Goal: Task Accomplishment & Management: Manage account settings

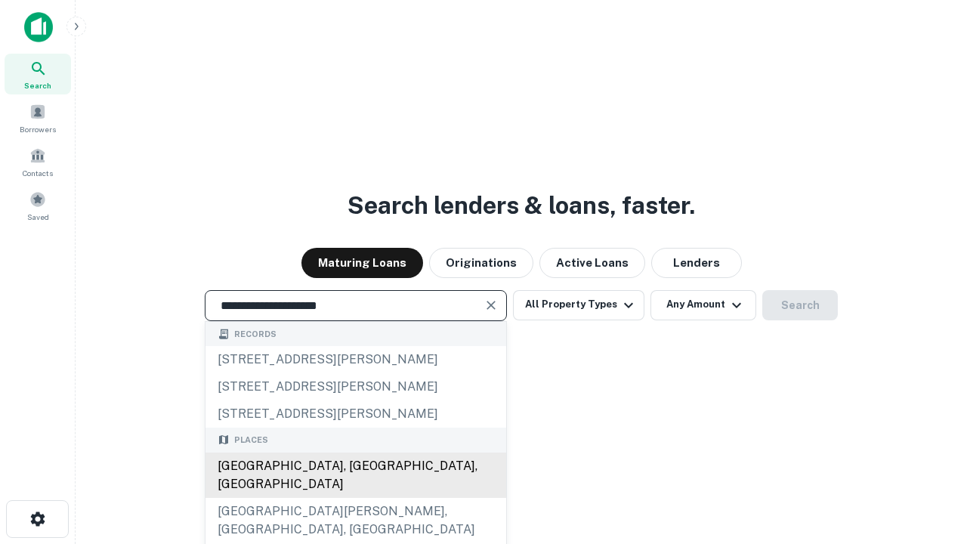
click at [355, 498] on div "Santa Monica, CA, USA" at bounding box center [356, 475] width 301 height 45
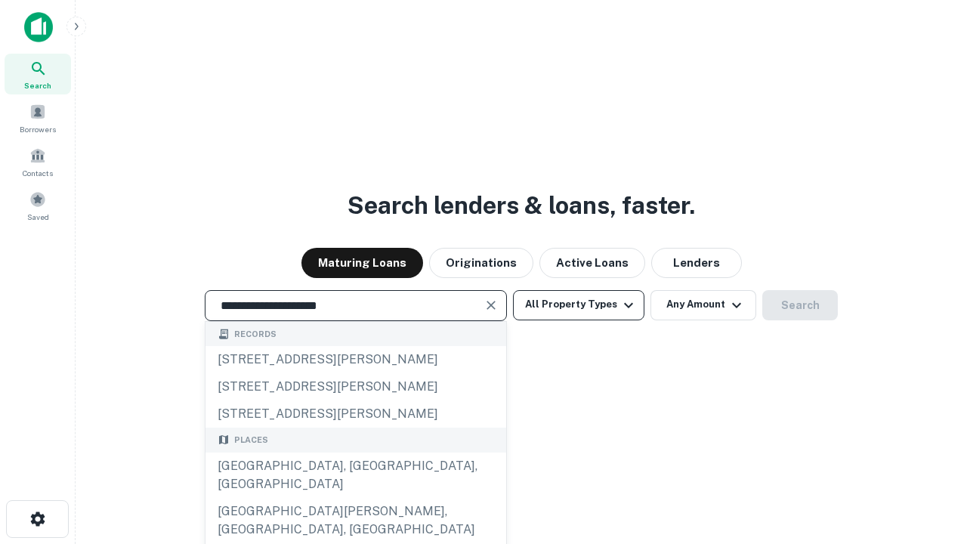
click at [579, 305] on button "All Property Types" at bounding box center [579, 305] width 132 height 30
type input "**********"
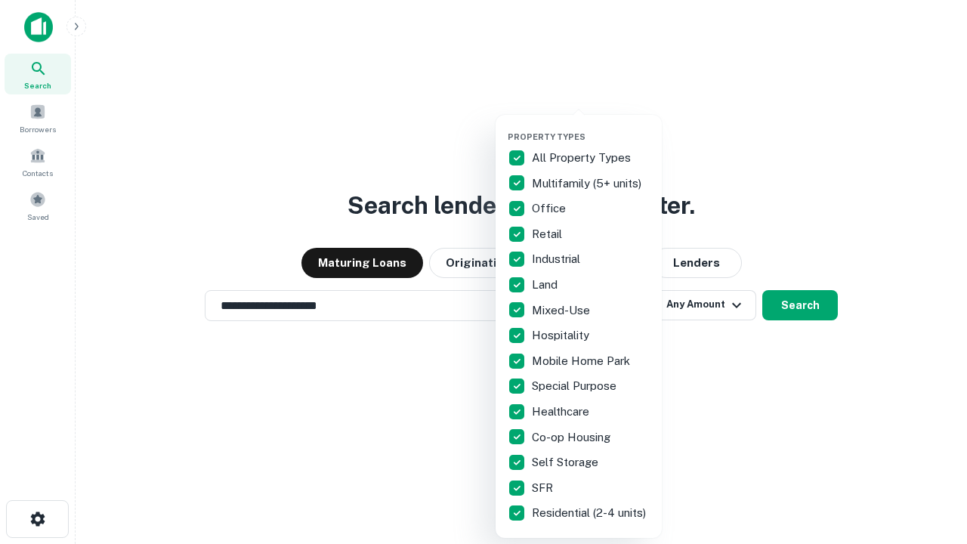
click at [591, 127] on button "button" at bounding box center [591, 127] width 166 height 1
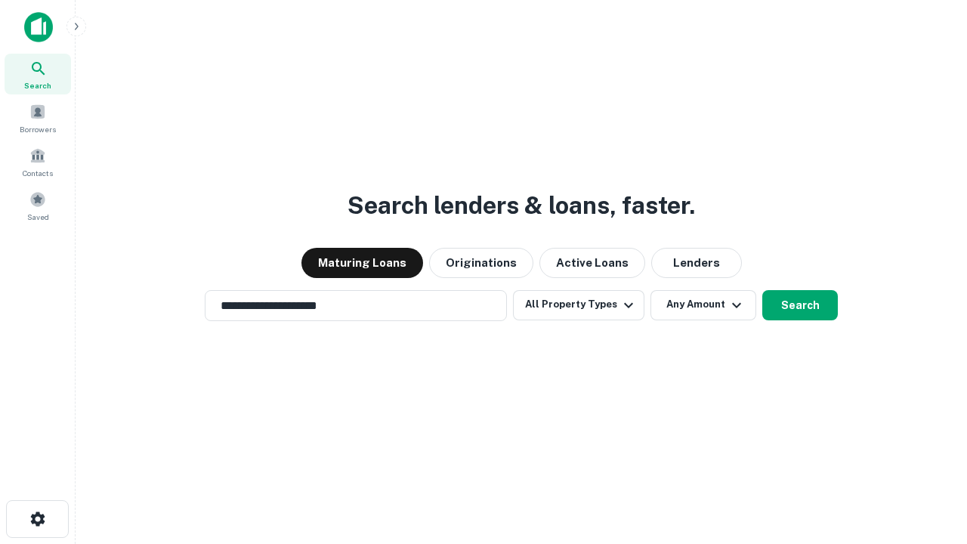
scroll to position [9, 182]
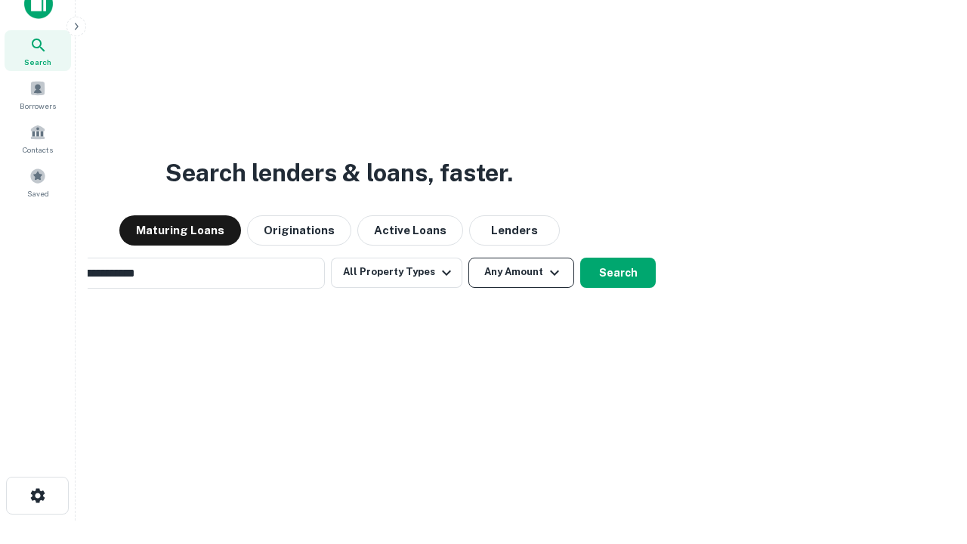
click at [469, 258] on button "Any Amount" at bounding box center [522, 273] width 106 height 30
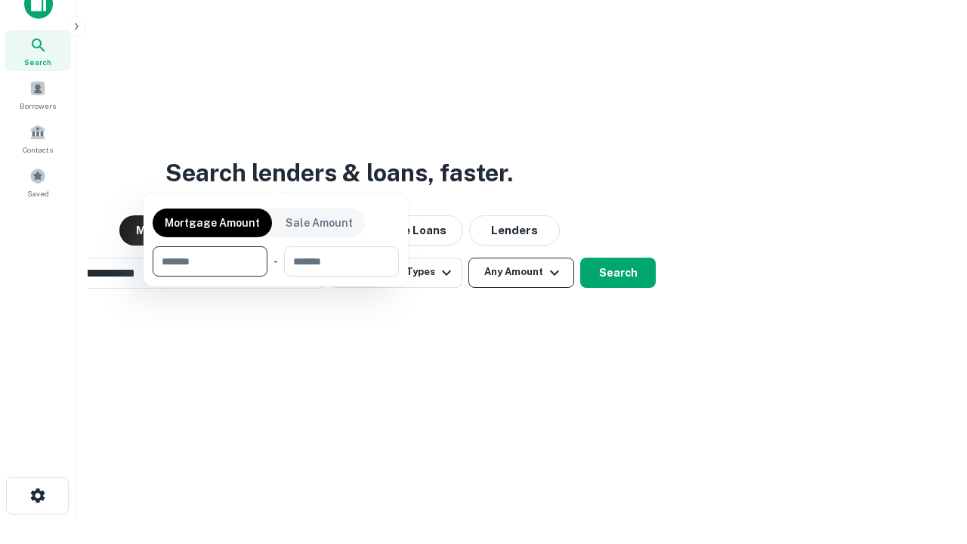
scroll to position [24, 0]
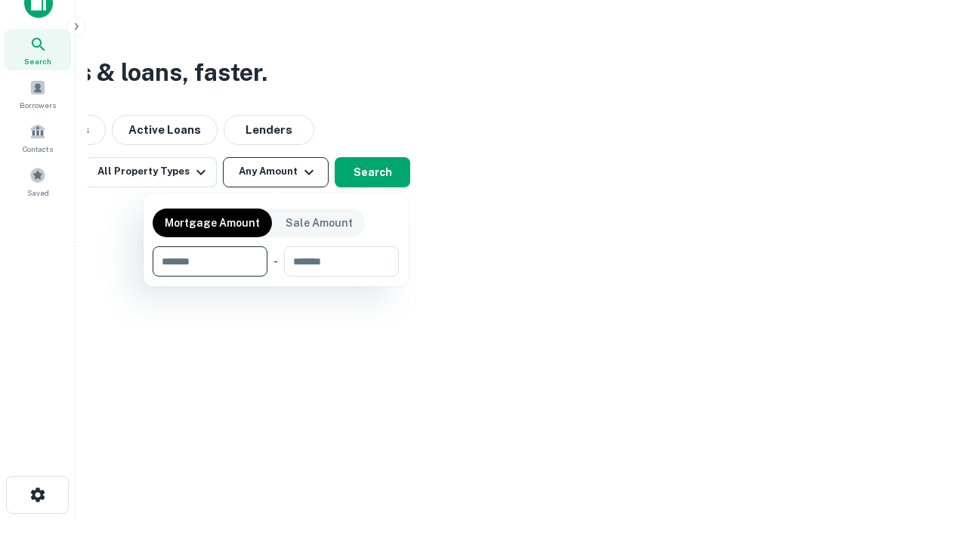
type input "*******"
click at [276, 277] on button "button" at bounding box center [276, 277] width 246 height 1
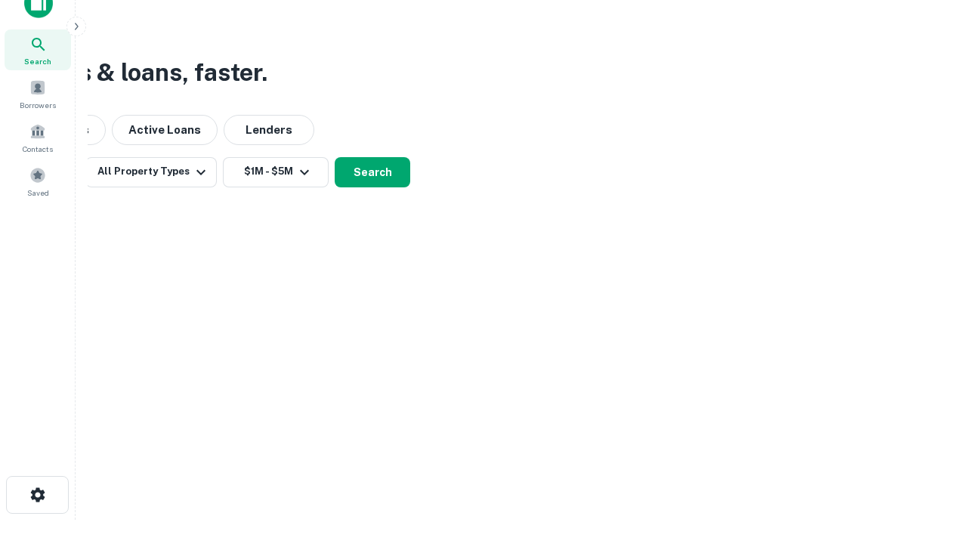
scroll to position [9, 279]
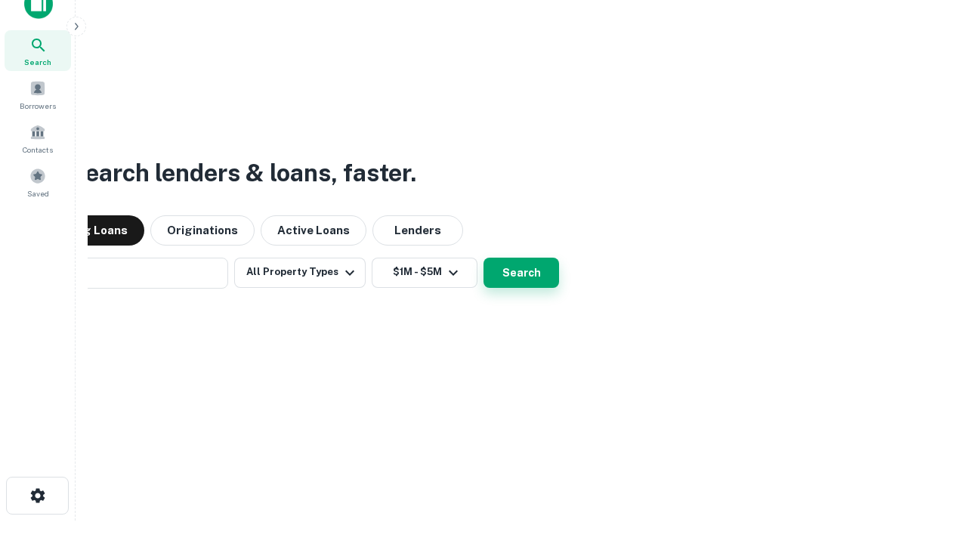
click at [484, 258] on button "Search" at bounding box center [522, 273] width 76 height 30
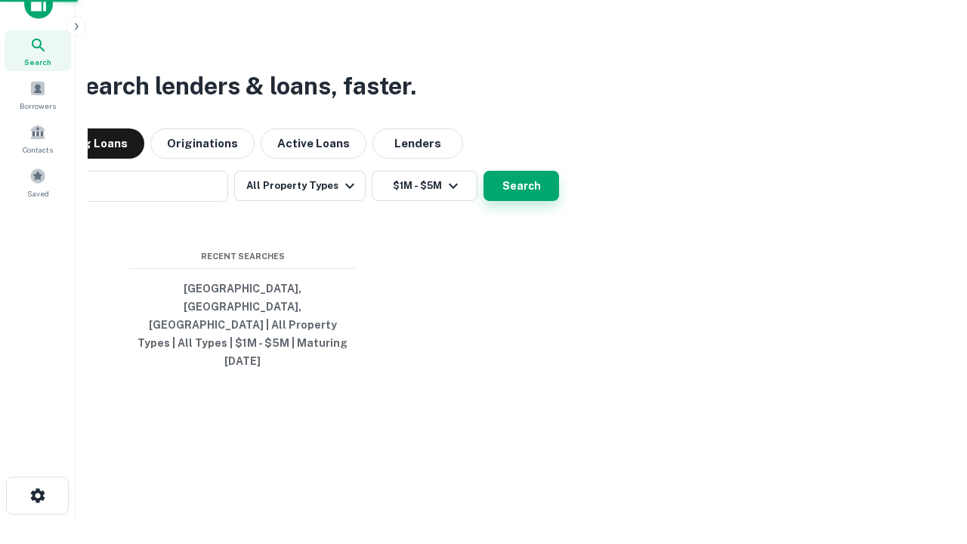
scroll to position [40, 428]
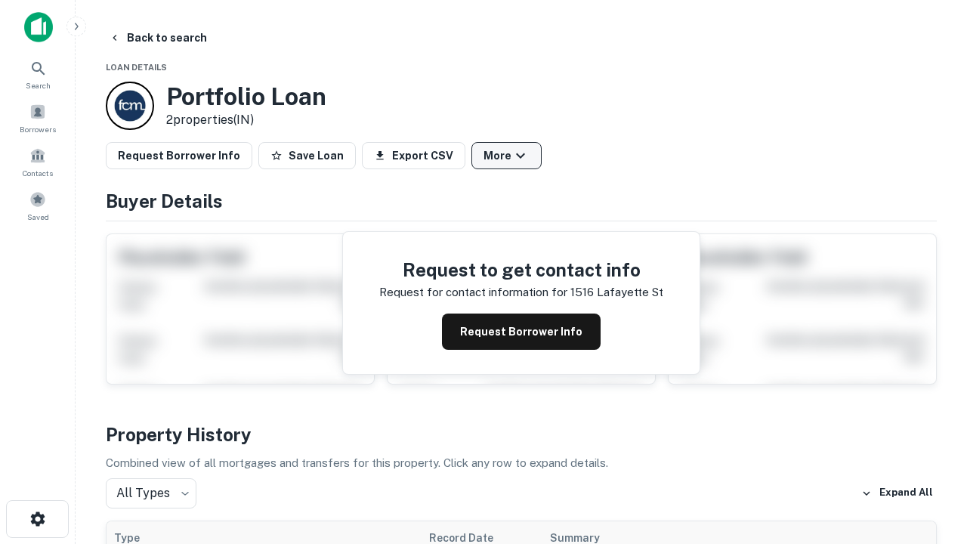
click at [506, 156] on button "More" at bounding box center [507, 155] width 70 height 27
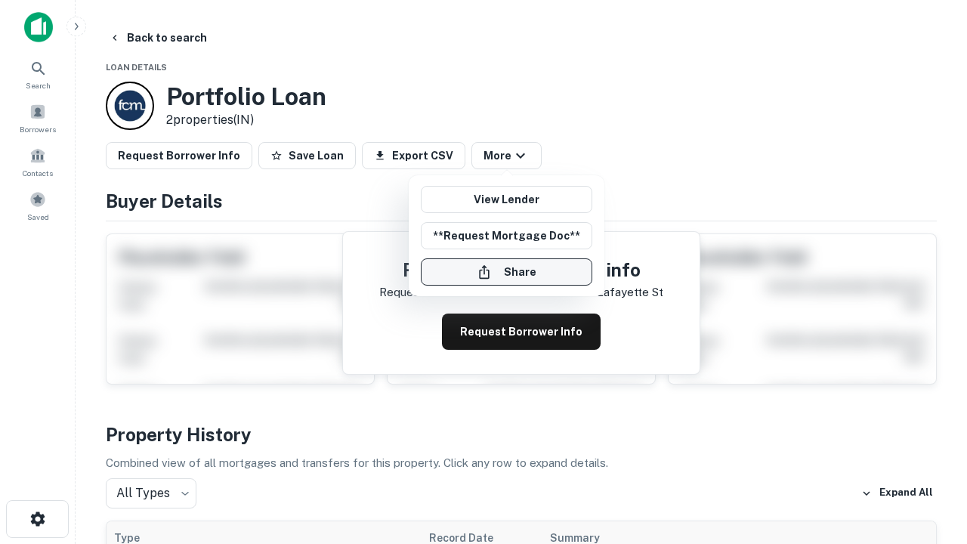
click at [506, 272] on button "Share" at bounding box center [507, 271] width 172 height 27
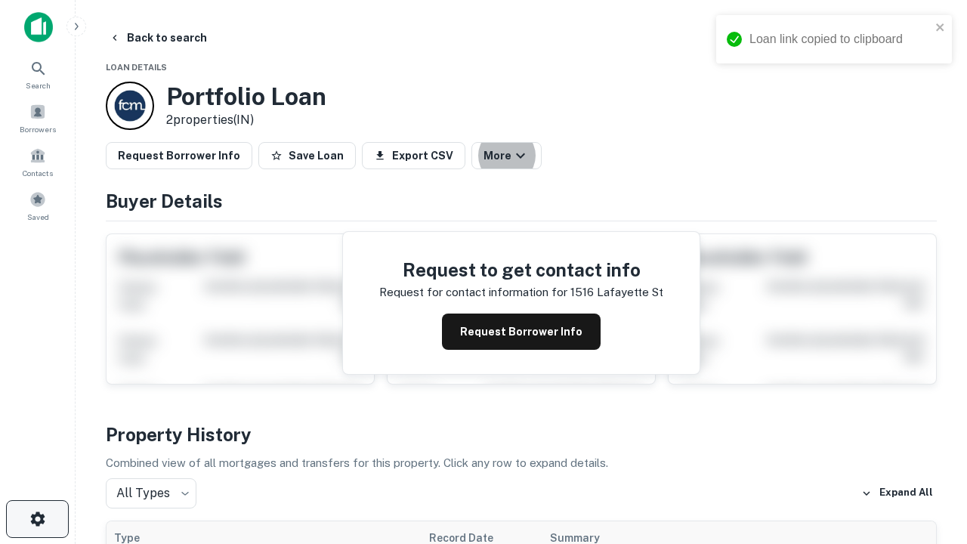
click at [37, 519] on icon "button" at bounding box center [38, 519] width 18 height 18
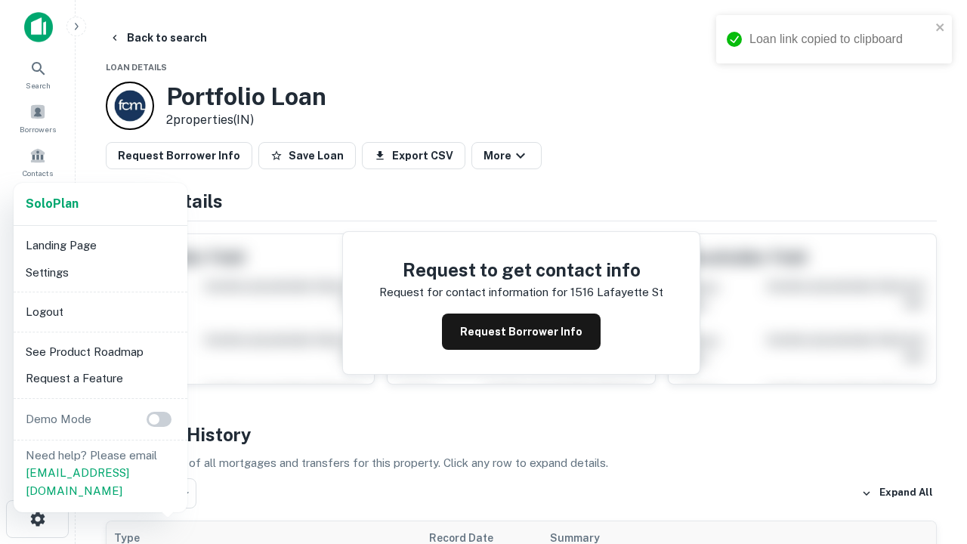
click at [100, 311] on li "Logout" at bounding box center [101, 312] width 162 height 27
